Goal: Transaction & Acquisition: Subscribe to service/newsletter

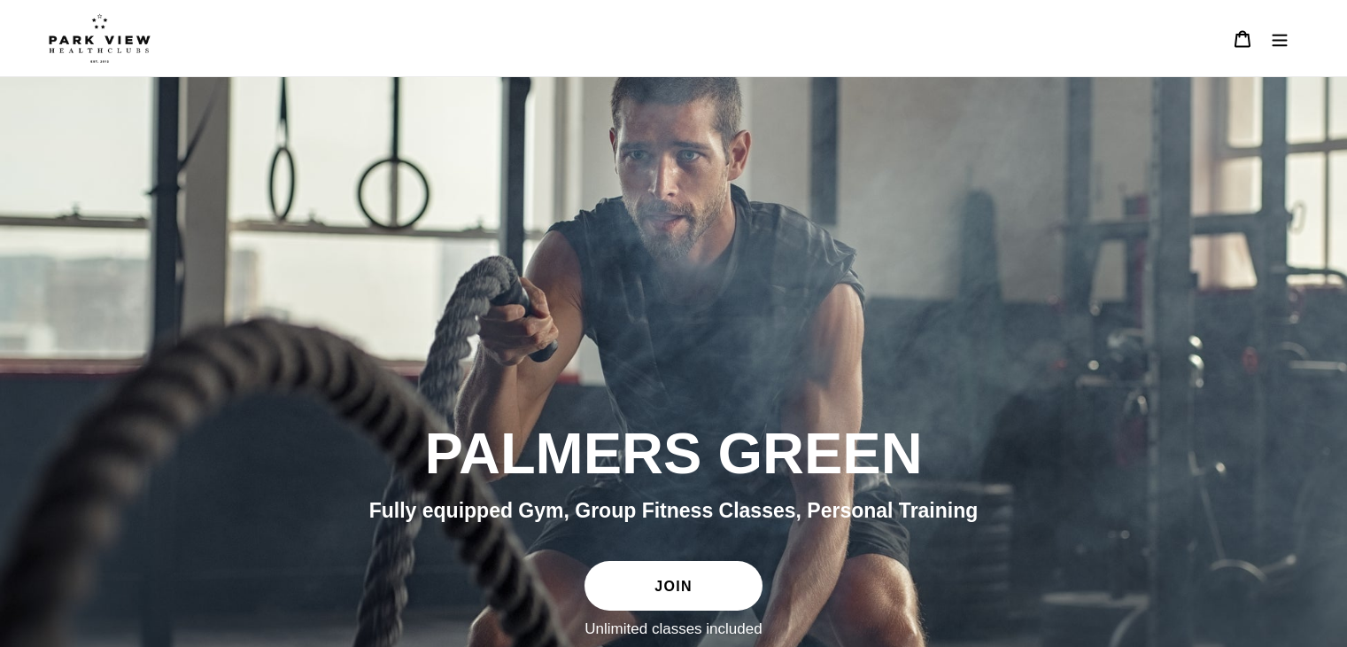
scroll to position [443, 0]
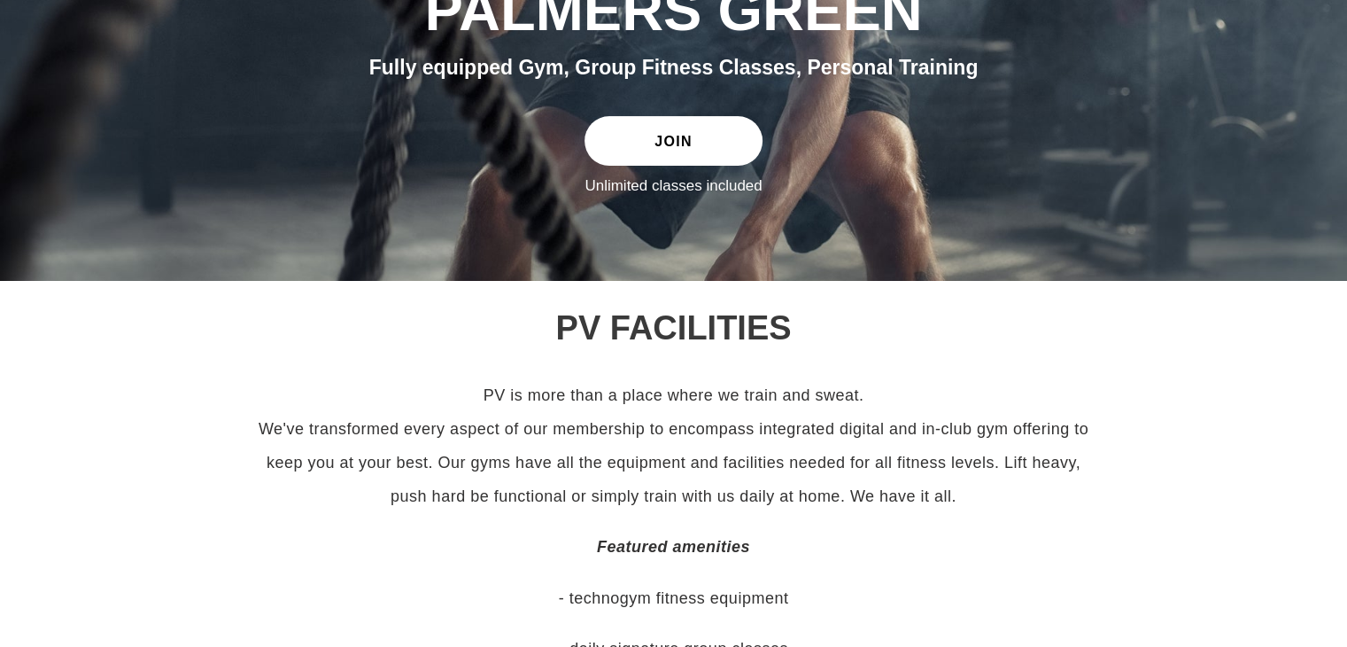
click at [661, 151] on link "JOIN" at bounding box center [673, 141] width 177 height 50
click at [656, 146] on link "JOIN" at bounding box center [673, 141] width 177 height 50
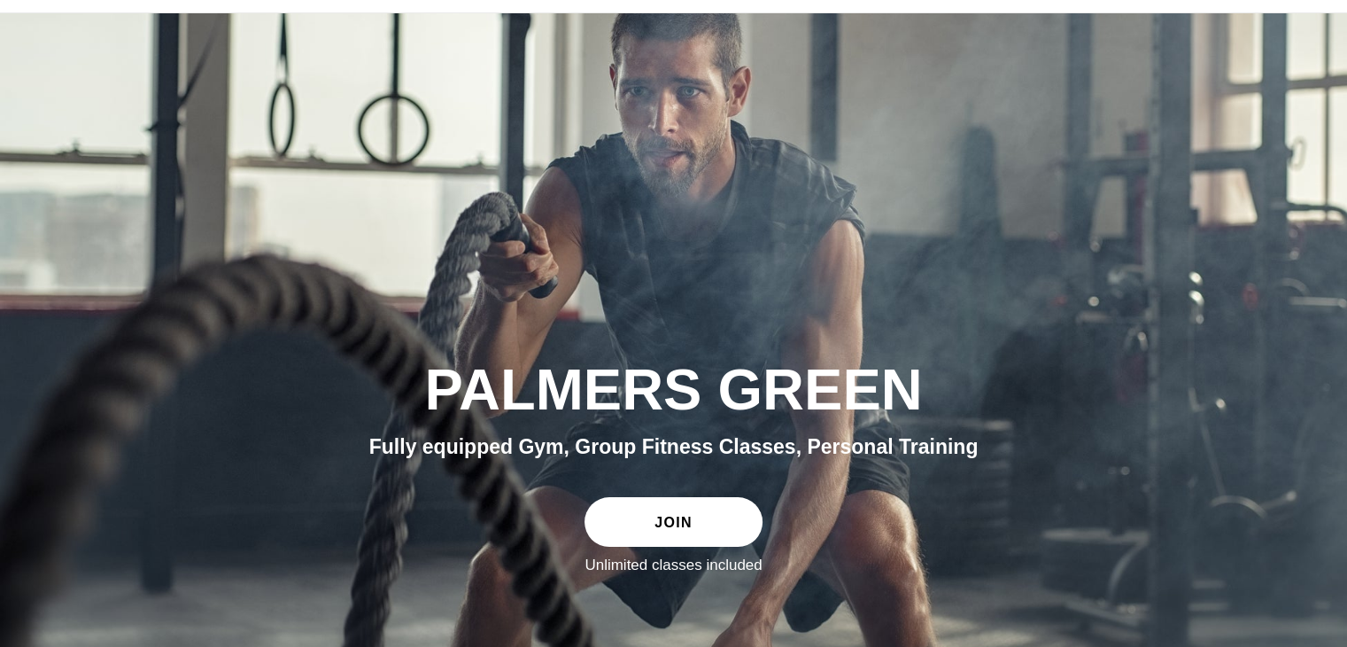
scroll to position [0, 0]
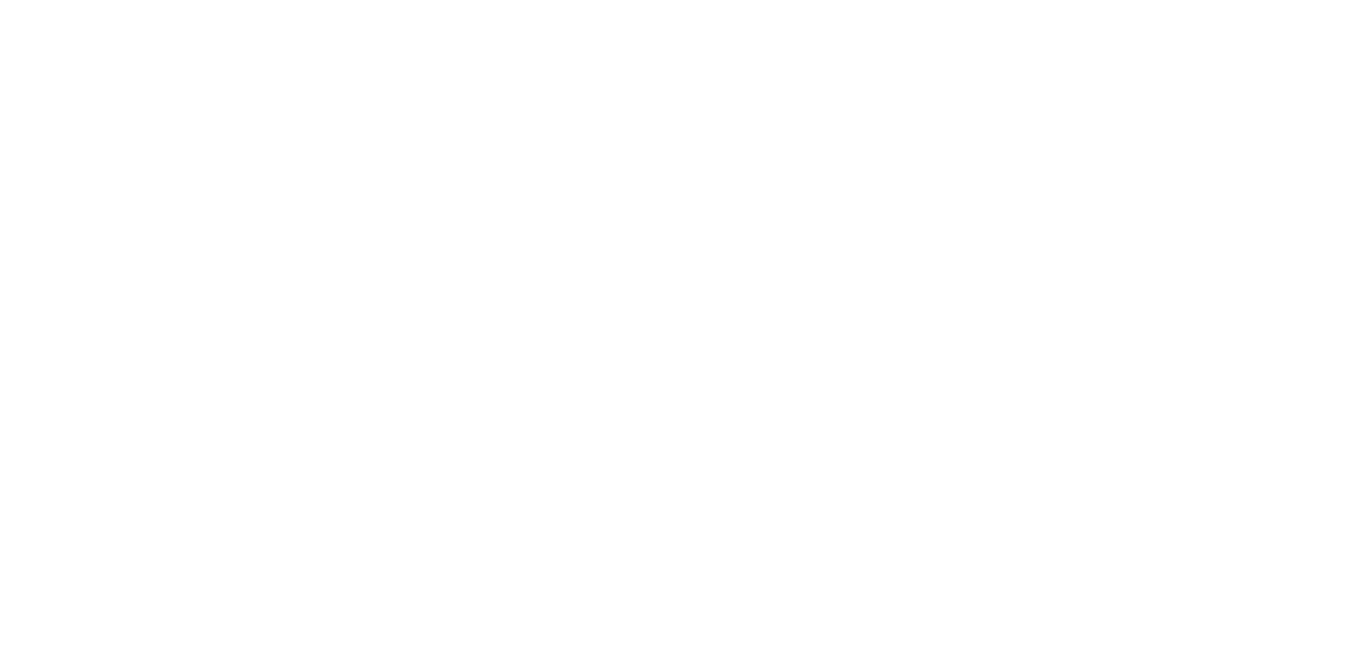
scroll to position [1063, 0]
